Goal: Task Accomplishment & Management: Check status

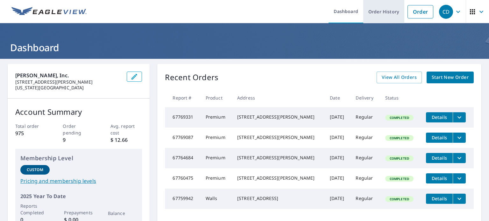
click at [379, 11] on link "Order History" at bounding box center [383, 11] width 41 height 23
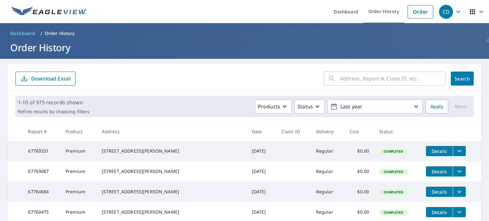
click at [351, 77] on input "text" at bounding box center [393, 79] width 106 height 18
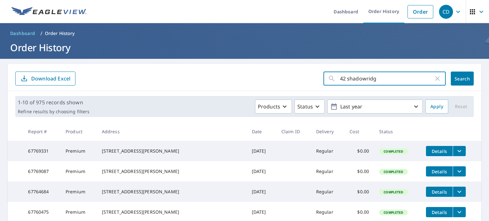
type input "42 shadowridge"
click button "Search" at bounding box center [462, 79] width 23 height 14
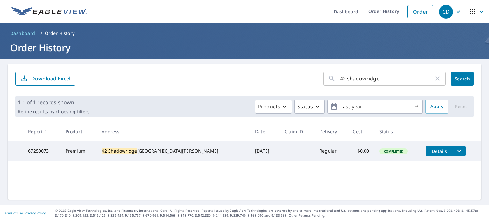
click at [454, 152] on button "filesDropdownBtn-67250073" at bounding box center [459, 151] width 13 height 10
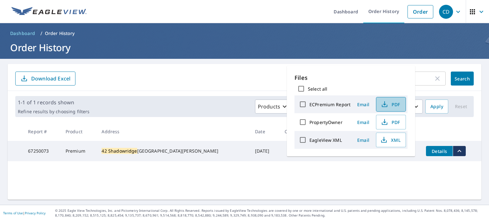
click at [381, 106] on icon "button" at bounding box center [385, 105] width 8 height 8
click at [169, 65] on div "42 shadowridge ​ Search Download Excel" at bounding box center [245, 77] width 474 height 27
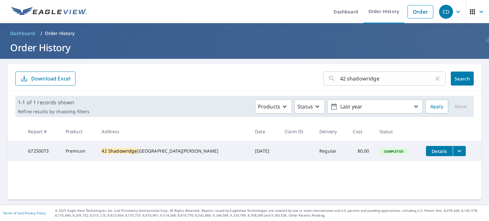
click at [441, 78] on div "42 shadowridge ​" at bounding box center [384, 79] width 122 height 14
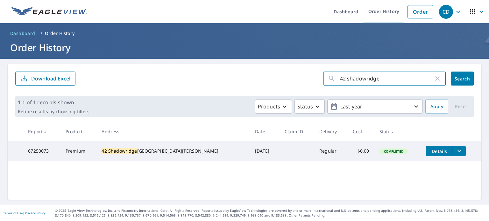
click at [439, 78] on icon "button" at bounding box center [437, 79] width 8 height 8
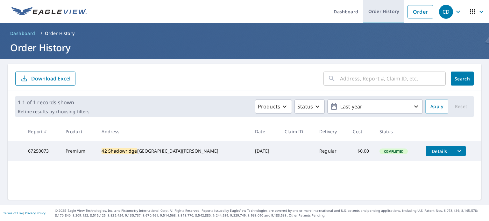
click at [390, 14] on link "Order History" at bounding box center [383, 11] width 41 height 23
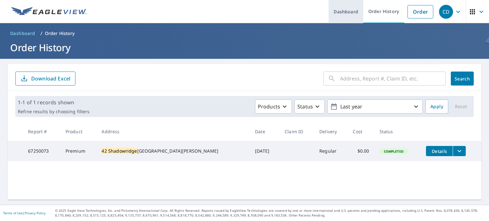
click at [346, 11] on link "Dashboard" at bounding box center [345, 11] width 35 height 23
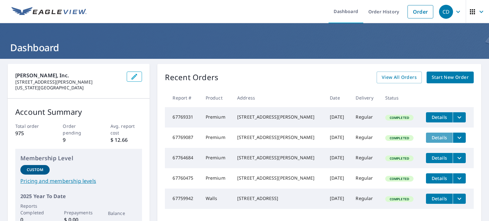
click at [441, 140] on span "Details" at bounding box center [439, 138] width 19 height 6
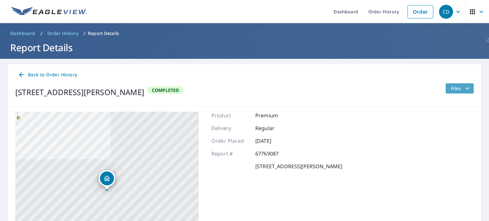
click at [464, 87] on icon "filesDropdownBtn-67769087" at bounding box center [467, 89] width 8 height 8
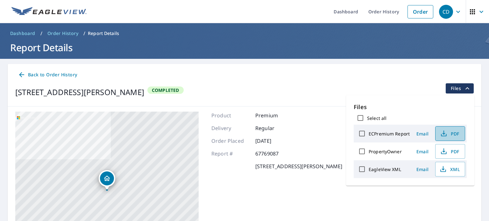
click at [442, 133] on icon "button" at bounding box center [443, 132] width 3 height 4
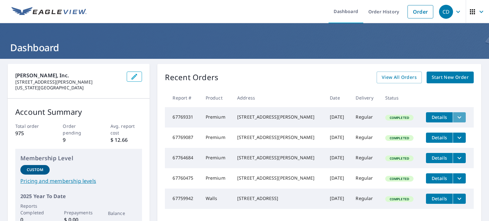
click at [457, 118] on icon "filesDropdownBtn-67769331" at bounding box center [459, 118] width 8 height 8
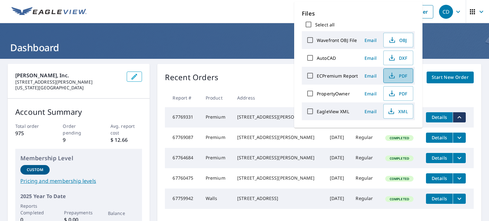
click at [391, 74] on icon "button" at bounding box center [392, 76] width 8 height 8
click at [446, 40] on header "Dashboard" at bounding box center [244, 41] width 489 height 36
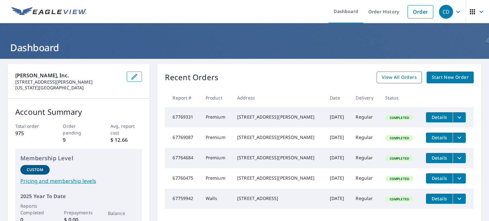
click at [403, 78] on span "View All Orders" at bounding box center [399, 78] width 35 height 8
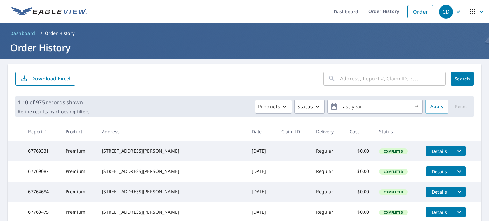
click at [360, 79] on input "text" at bounding box center [393, 79] width 106 height 18
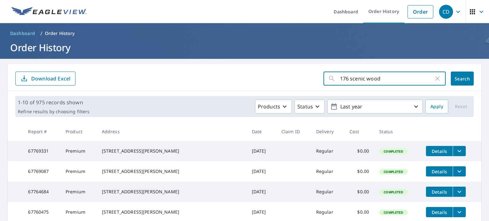
type input "176 scenic [PERSON_NAME]"
click button "Search" at bounding box center [462, 79] width 23 height 14
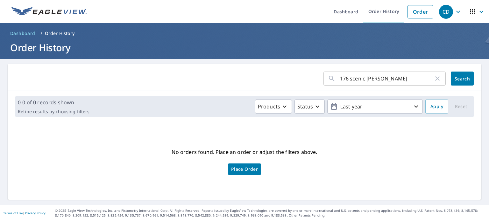
click at [418, 81] on input "176 scenic [PERSON_NAME]" at bounding box center [387, 79] width 94 height 18
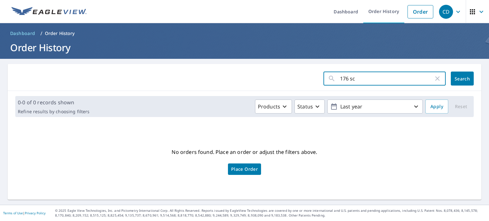
click at [372, 74] on input "176 sc" at bounding box center [387, 79] width 94 height 18
type input "1"
paste input "[STREET_ADDRESS][PERSON_NAME],"
type input "[STREET_ADDRESS][PERSON_NAME],"
click button "Search" at bounding box center [462, 79] width 23 height 14
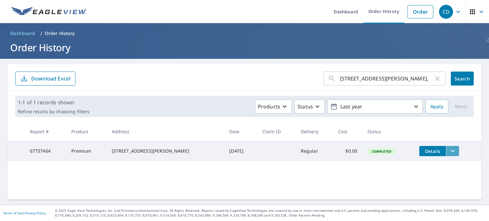
click at [450, 152] on icon "filesDropdownBtn-67737464" at bounding box center [453, 151] width 8 height 8
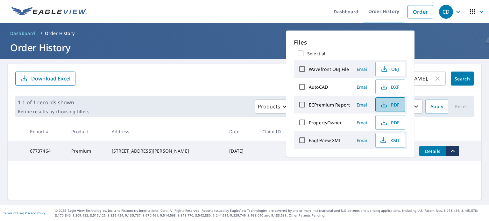
click at [385, 106] on icon "button" at bounding box center [383, 106] width 5 height 3
click at [408, 189] on div "[STREET_ADDRESS][PERSON_NAME], ​ Search Download Excel 1-1 of 1 records shown R…" at bounding box center [245, 132] width 474 height 136
